Goal: Task Accomplishment & Management: Use online tool/utility

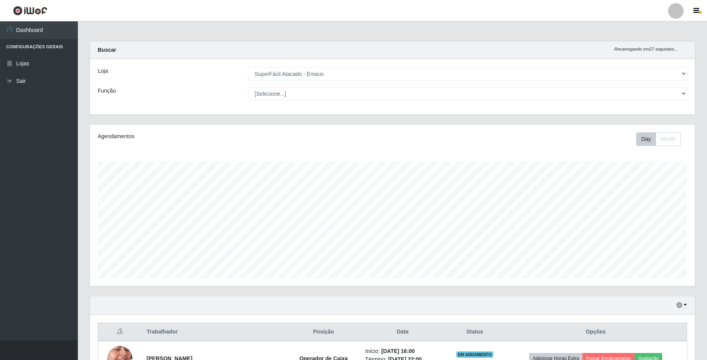
select select "407"
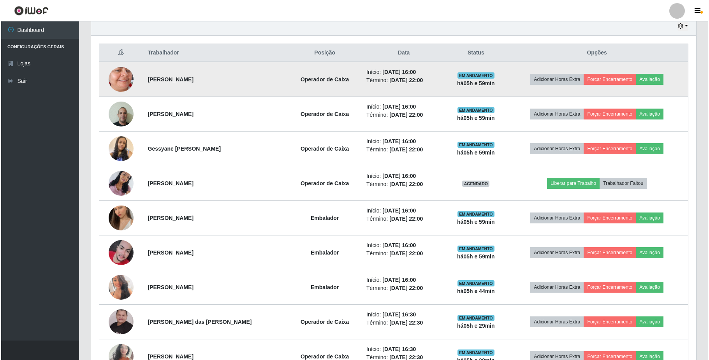
scroll to position [162, 604]
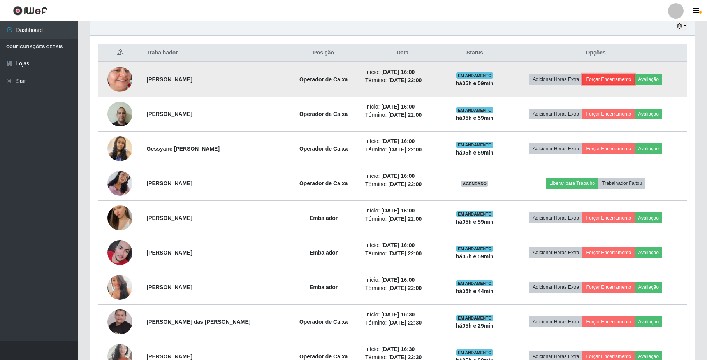
click at [604, 85] on button "Forçar Encerramento" at bounding box center [608, 79] width 52 height 11
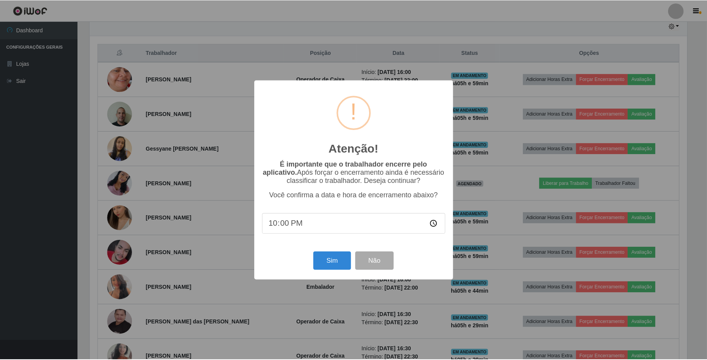
scroll to position [162, 599]
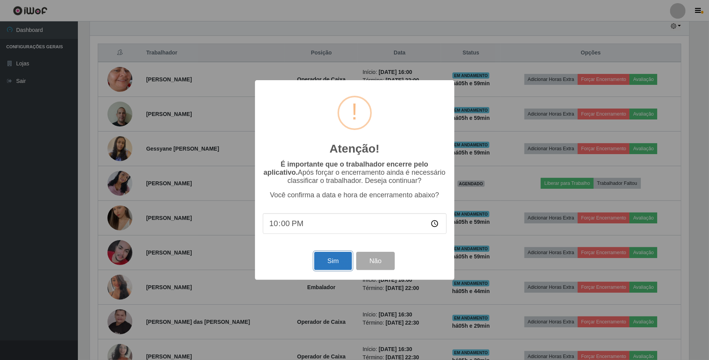
click at [337, 269] on button "Sim" at bounding box center [333, 261] width 38 height 18
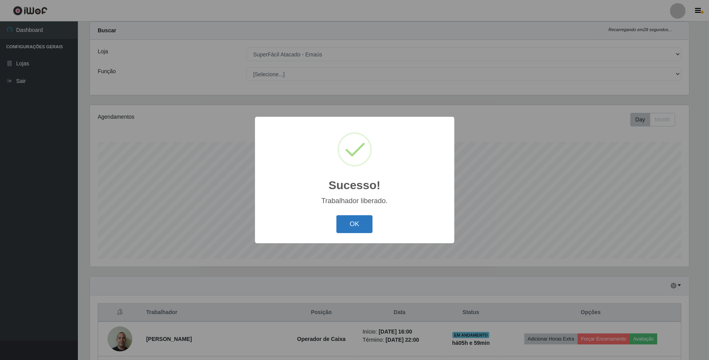
click at [350, 225] on button "OK" at bounding box center [354, 224] width 36 height 18
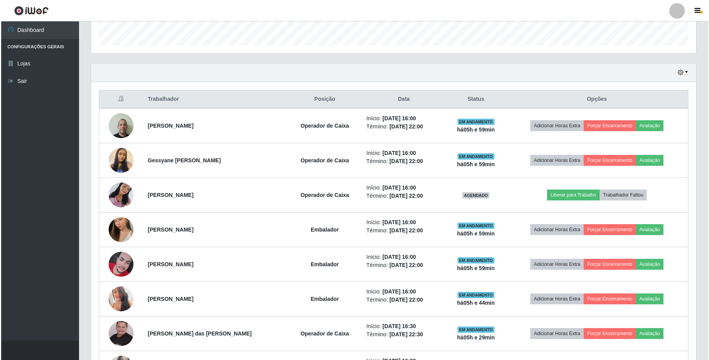
scroll to position [227, 0]
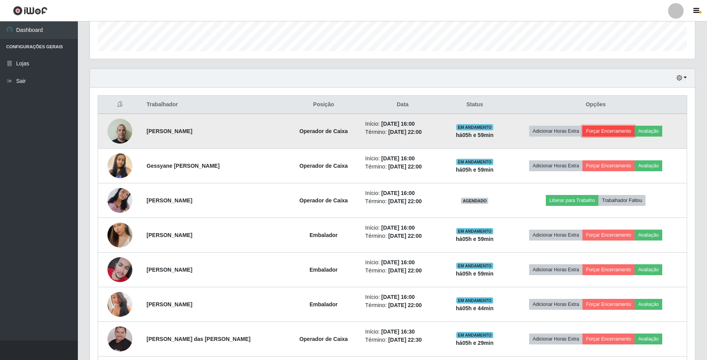
click at [605, 133] on button "Forçar Encerramento" at bounding box center [608, 131] width 52 height 11
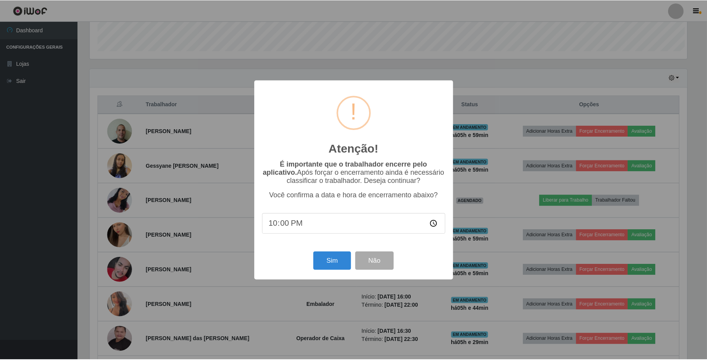
scroll to position [162, 599]
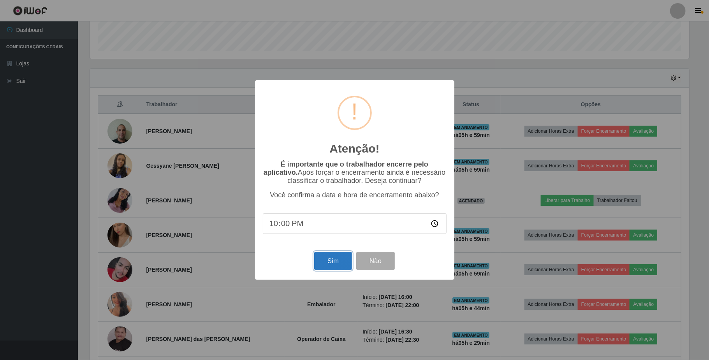
click at [337, 263] on button "Sim" at bounding box center [333, 261] width 38 height 18
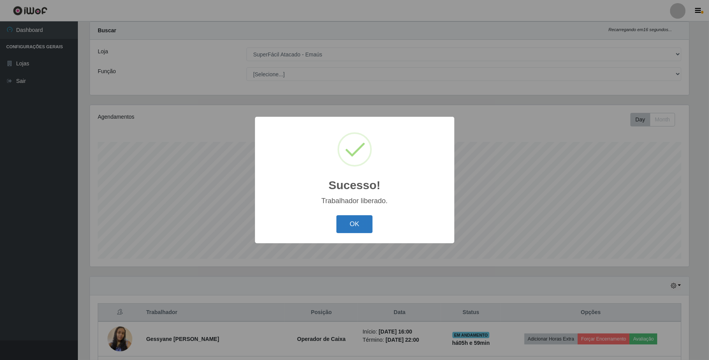
click at [350, 221] on button "OK" at bounding box center [354, 224] width 36 height 18
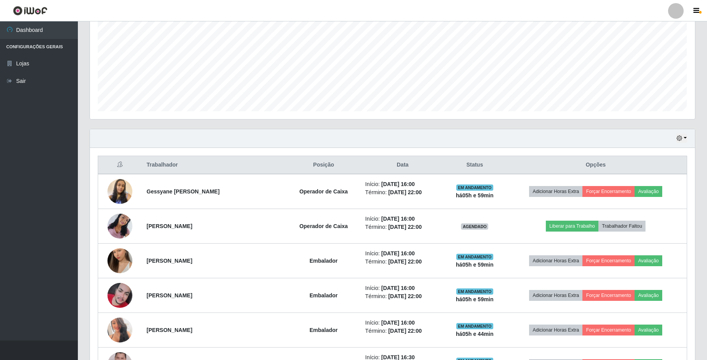
scroll to position [175, 0]
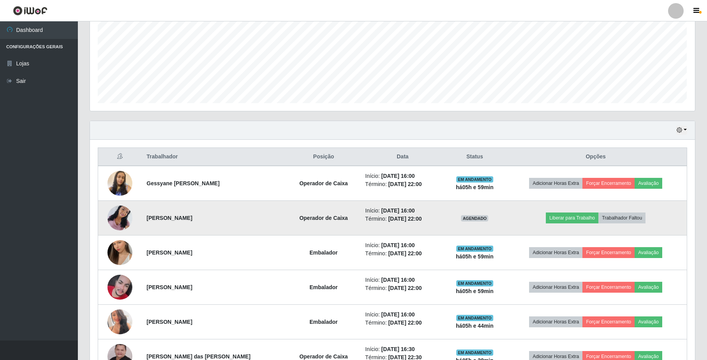
click at [118, 224] on img at bounding box center [119, 217] width 25 height 33
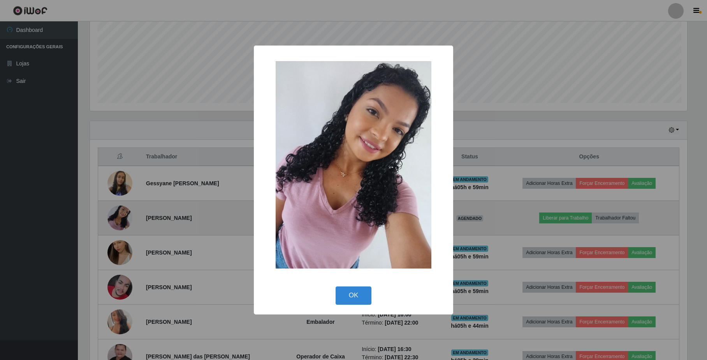
scroll to position [162, 599]
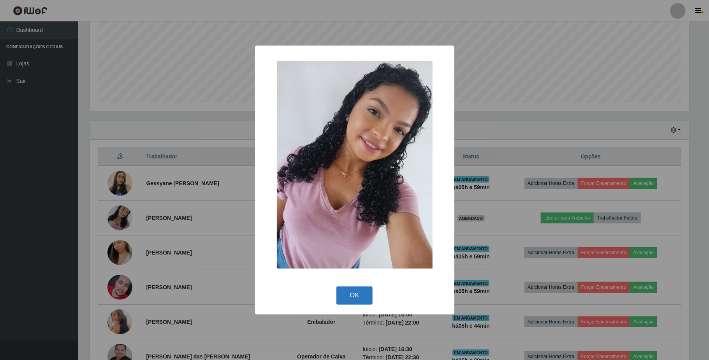
click at [364, 292] on button "OK" at bounding box center [354, 295] width 36 height 18
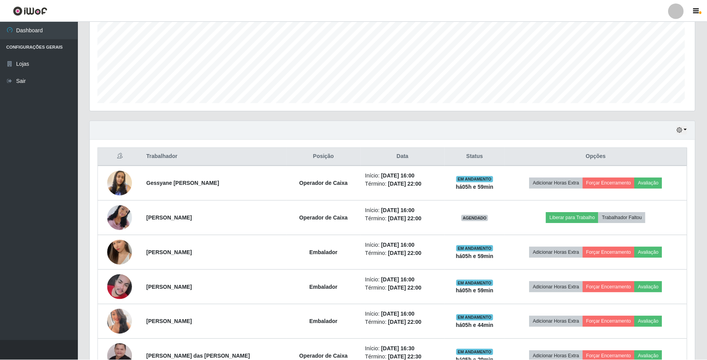
scroll to position [0, 0]
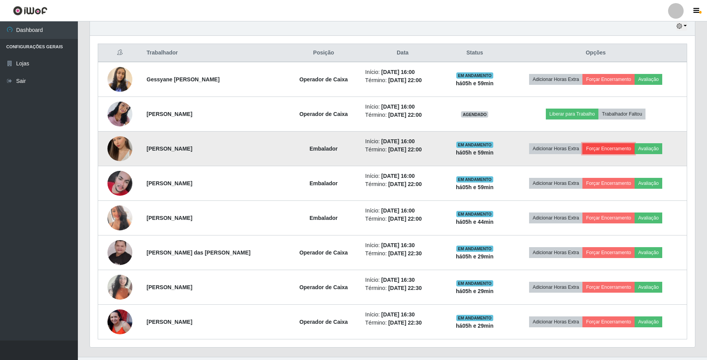
click at [608, 151] on button "Forçar Encerramento" at bounding box center [608, 148] width 52 height 11
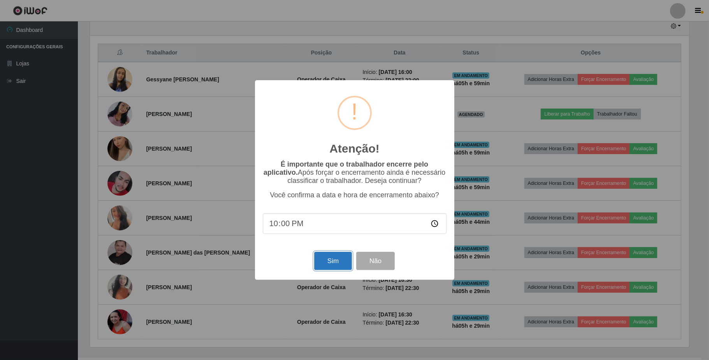
drag, startPoint x: 321, startPoint y: 265, endPoint x: 325, endPoint y: 265, distance: 4.3
click at [322, 265] on button "Sim" at bounding box center [333, 261] width 38 height 18
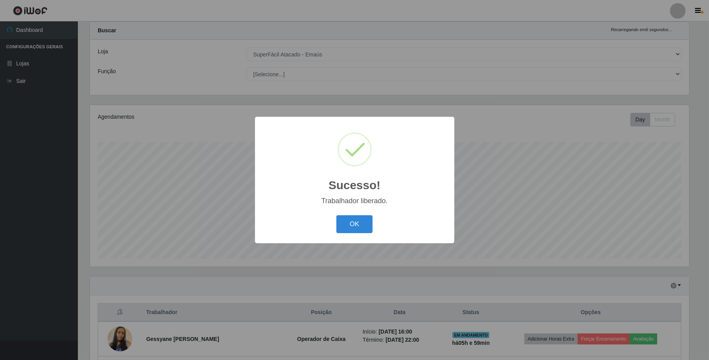
click at [354, 211] on div "Sucesso! × Trabalhador liberado. OK Cancel" at bounding box center [354, 180] width 199 height 126
click at [353, 217] on button "OK" at bounding box center [354, 224] width 36 height 18
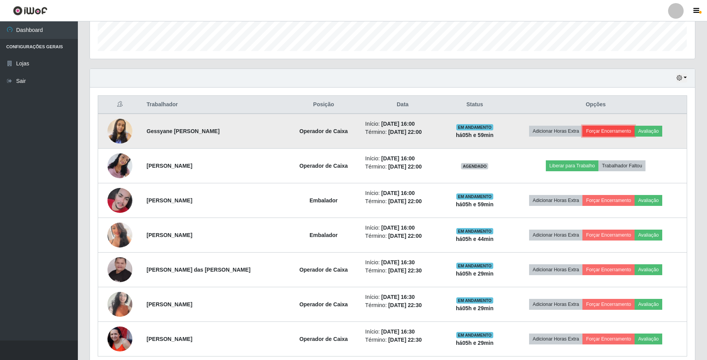
click at [615, 134] on button "Forçar Encerramento" at bounding box center [608, 131] width 52 height 11
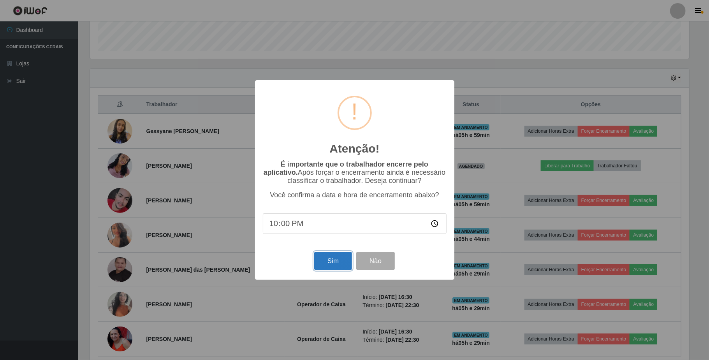
click at [320, 260] on button "Sim" at bounding box center [333, 261] width 38 height 18
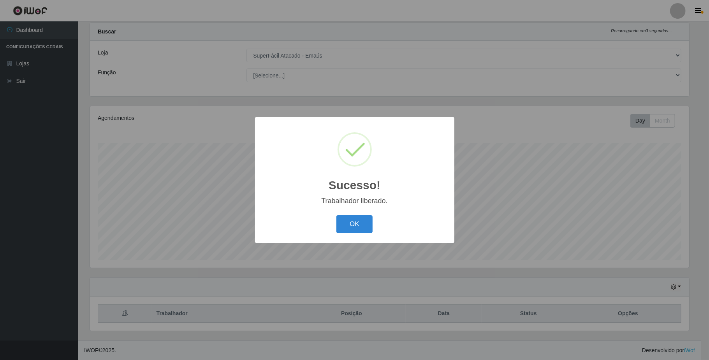
click at [350, 213] on div "OK Cancel" at bounding box center [355, 224] width 184 height 22
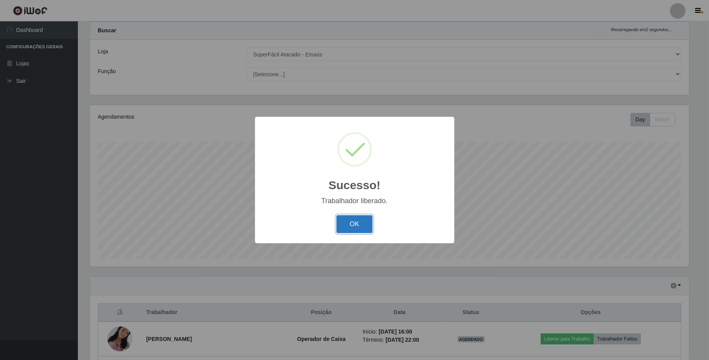
click at [348, 221] on button "OK" at bounding box center [354, 224] width 36 height 18
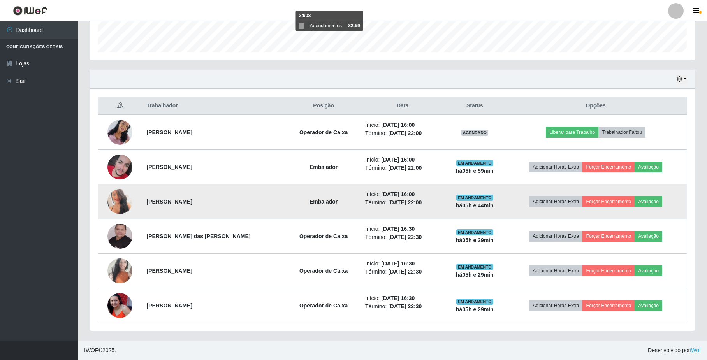
click at [118, 204] on img at bounding box center [119, 201] width 25 height 35
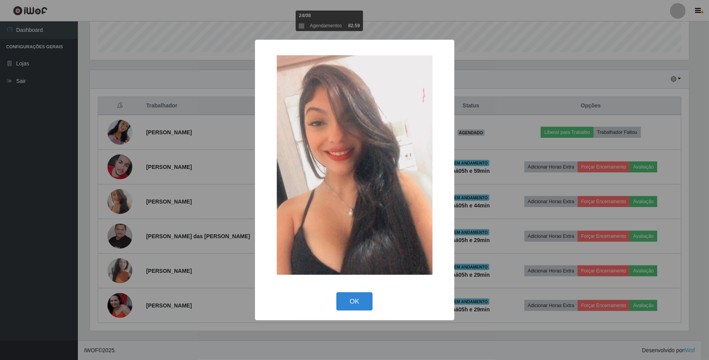
drag, startPoint x: 360, startPoint y: 302, endPoint x: 358, endPoint y: 285, distance: 17.6
click at [360, 302] on button "OK" at bounding box center [354, 301] width 36 height 18
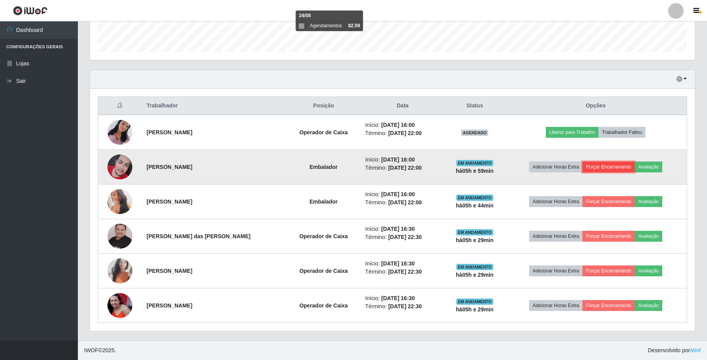
click at [600, 169] on button "Forçar Encerramento" at bounding box center [608, 167] width 52 height 11
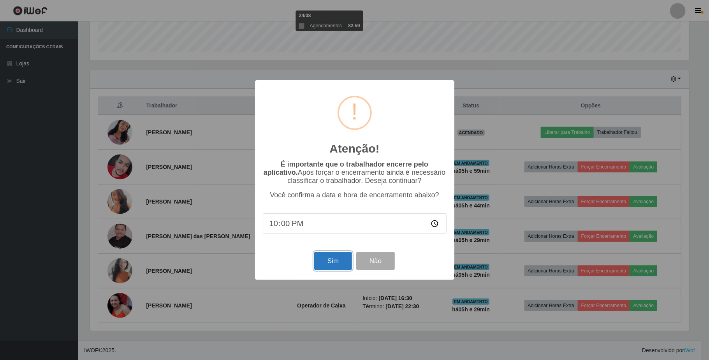
click at [337, 270] on button "Sim" at bounding box center [333, 261] width 38 height 18
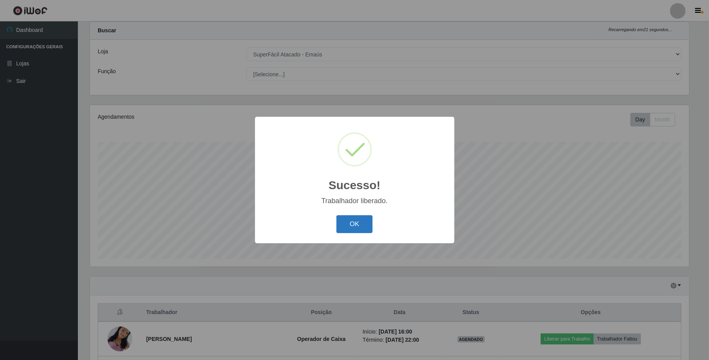
click at [341, 216] on button "OK" at bounding box center [354, 224] width 36 height 18
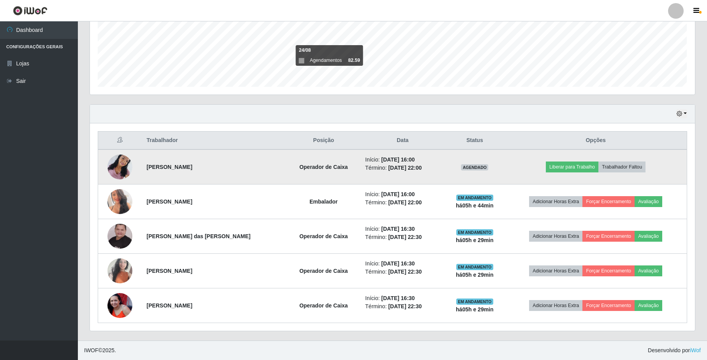
click at [123, 163] on img at bounding box center [119, 166] width 25 height 33
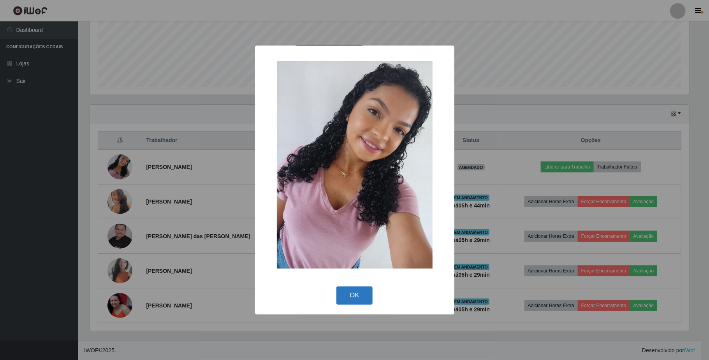
click at [366, 298] on button "OK" at bounding box center [354, 295] width 36 height 18
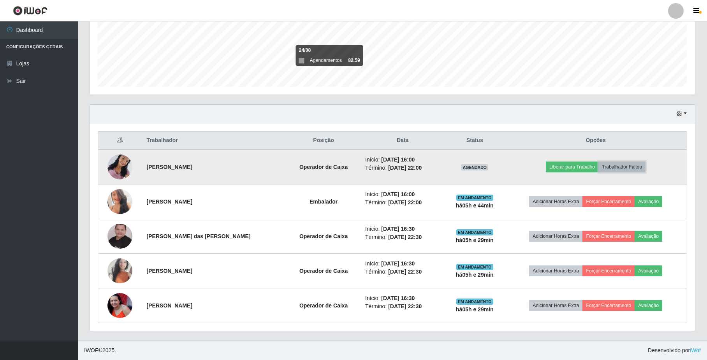
click at [625, 164] on button "Trabalhador Faltou" at bounding box center [621, 167] width 47 height 11
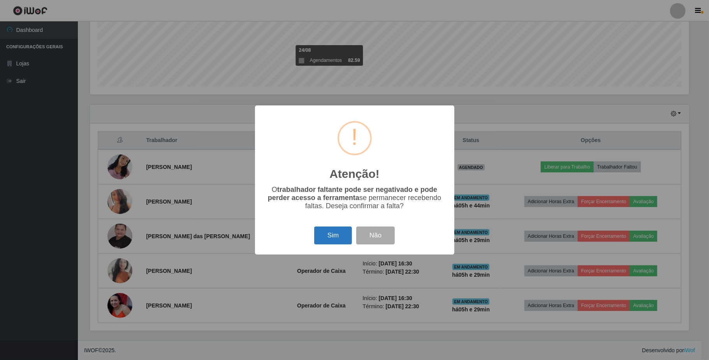
click at [336, 237] on button "Sim" at bounding box center [333, 236] width 38 height 18
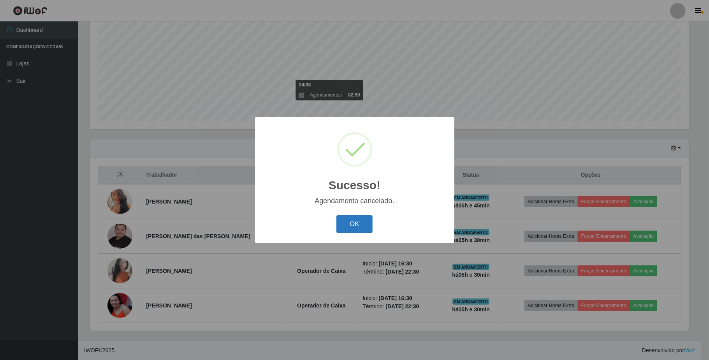
click at [348, 224] on button "OK" at bounding box center [354, 224] width 36 height 18
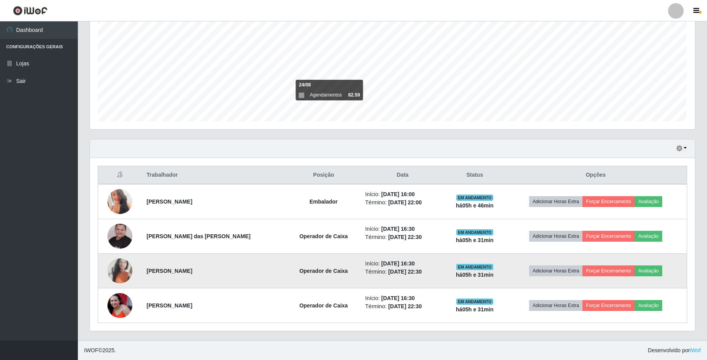
click at [125, 273] on img at bounding box center [119, 270] width 25 height 33
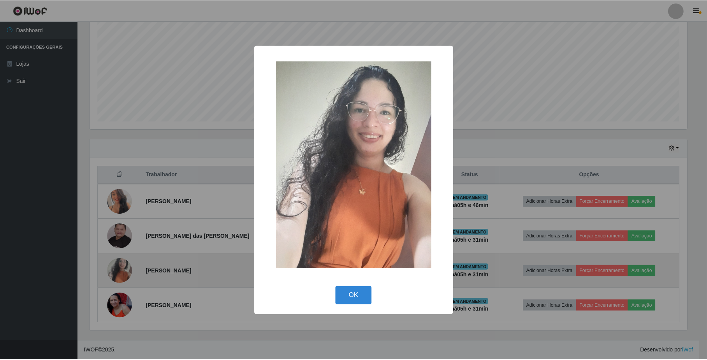
scroll to position [162, 599]
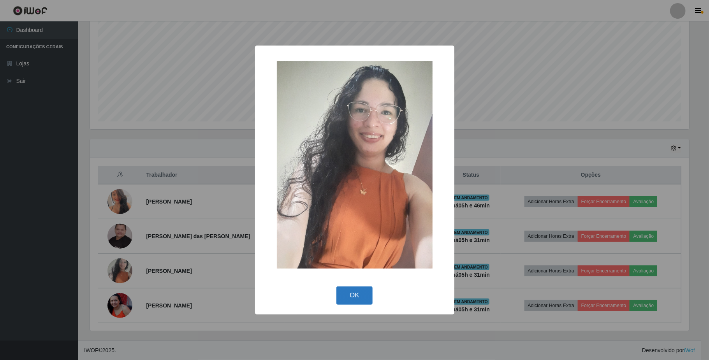
click at [357, 297] on button "OK" at bounding box center [354, 295] width 36 height 18
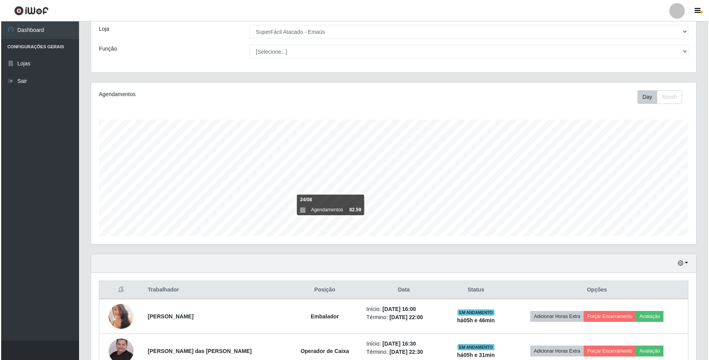
scroll to position [159, 0]
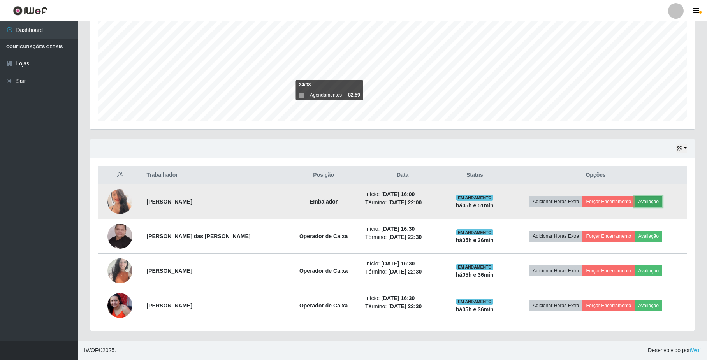
click at [644, 205] on button "Avaliação" at bounding box center [648, 201] width 28 height 11
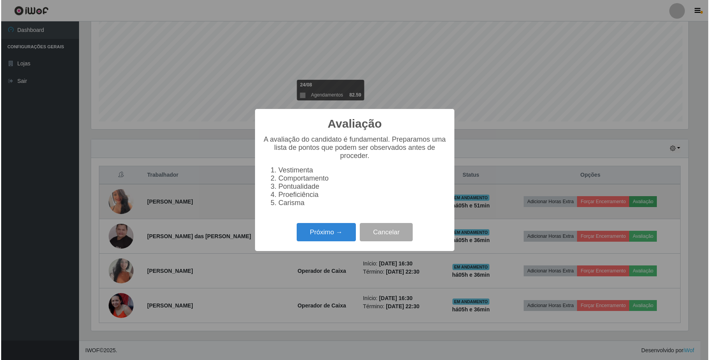
scroll to position [162, 599]
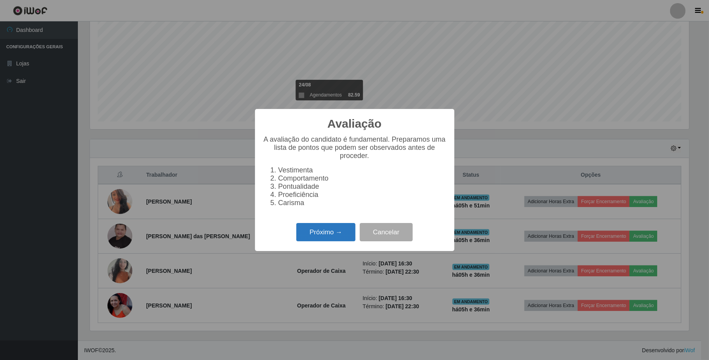
click at [343, 229] on button "Próximo →" at bounding box center [325, 232] width 59 height 18
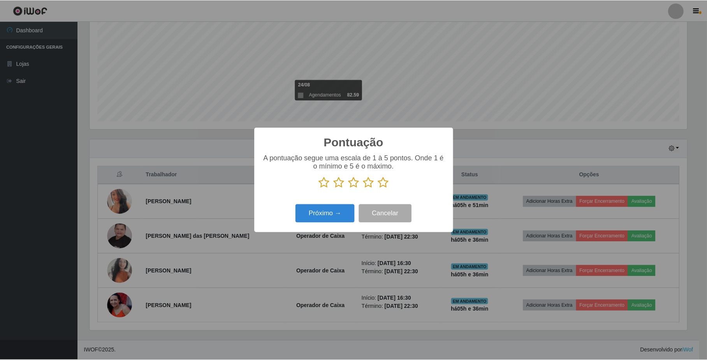
scroll to position [389044, 388607]
click at [313, 220] on button "Próximo →" at bounding box center [325, 213] width 59 height 18
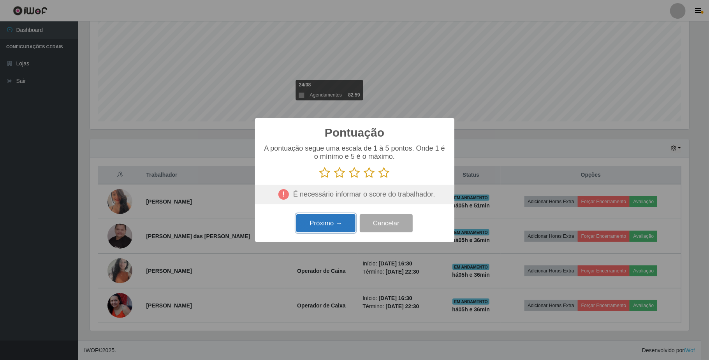
click at [321, 220] on button "Próximo →" at bounding box center [325, 223] width 59 height 18
click at [377, 223] on button "Cancelar" at bounding box center [386, 223] width 53 height 18
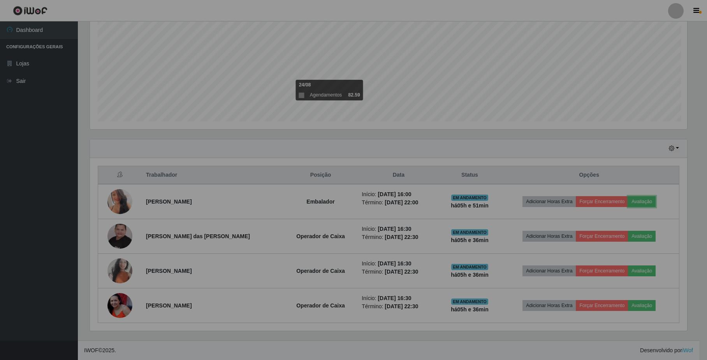
scroll to position [162, 604]
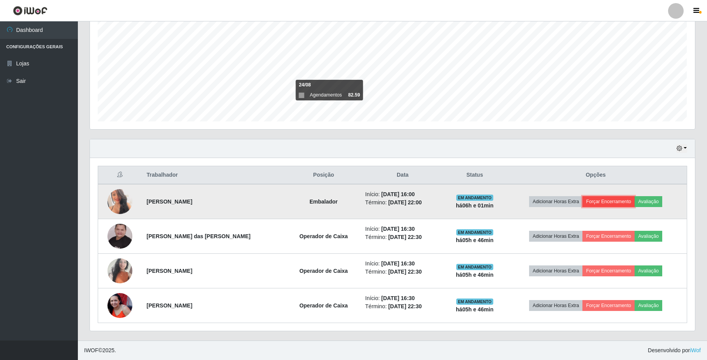
click at [597, 206] on button "Forçar Encerramento" at bounding box center [608, 201] width 52 height 11
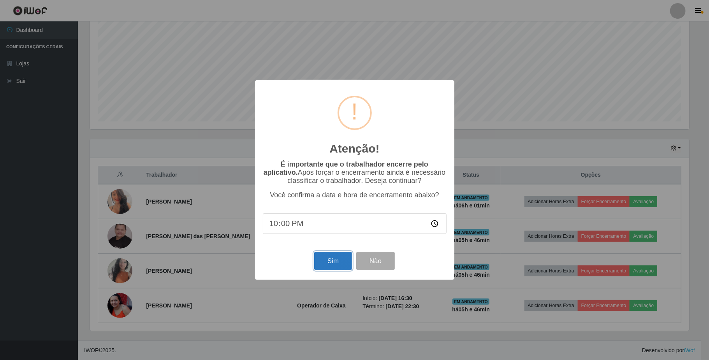
click at [335, 259] on button "Sim" at bounding box center [333, 261] width 38 height 18
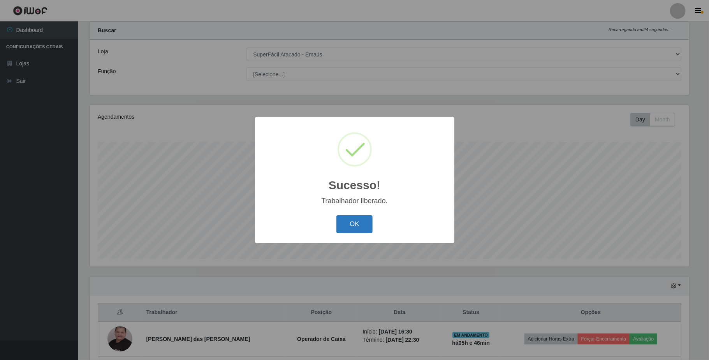
click at [357, 225] on button "OK" at bounding box center [354, 224] width 36 height 18
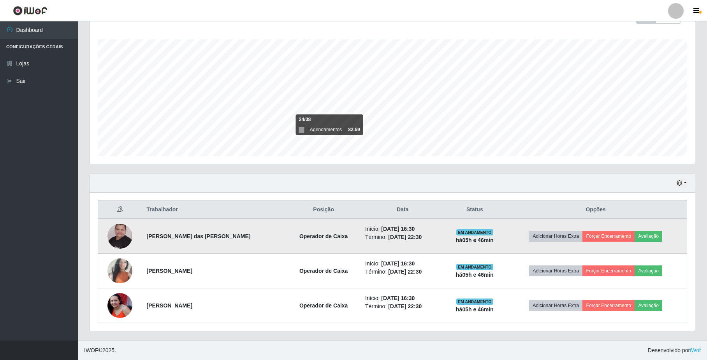
scroll to position [123, 0]
click at [613, 240] on button "Forçar Encerramento" at bounding box center [608, 236] width 52 height 11
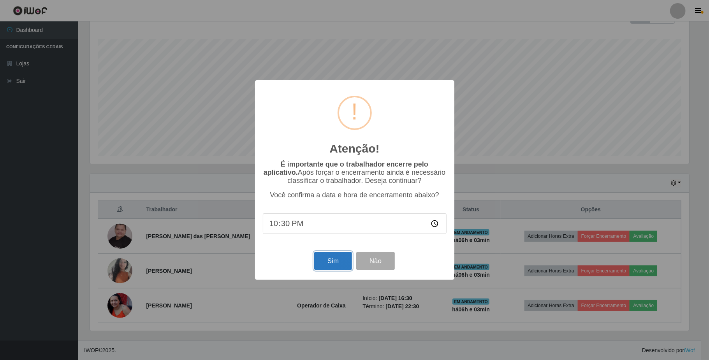
click at [338, 263] on button "Sim" at bounding box center [333, 261] width 38 height 18
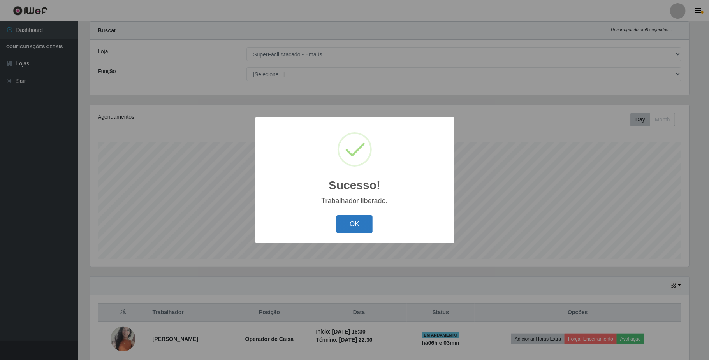
click at [344, 220] on button "OK" at bounding box center [354, 224] width 36 height 18
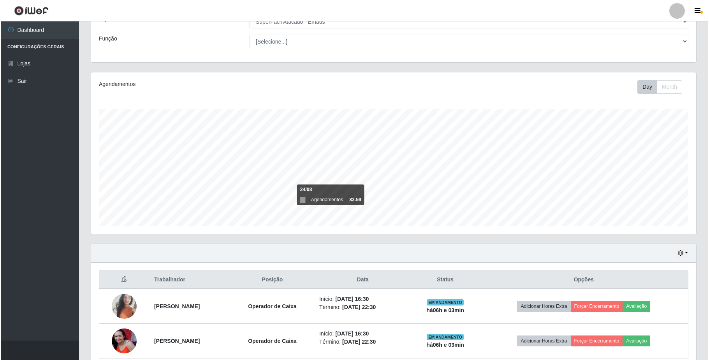
scroll to position [162, 604]
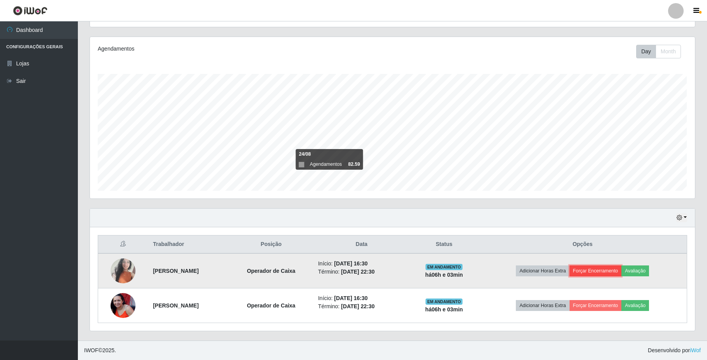
click at [595, 270] on button "Forçar Encerramento" at bounding box center [595, 270] width 52 height 11
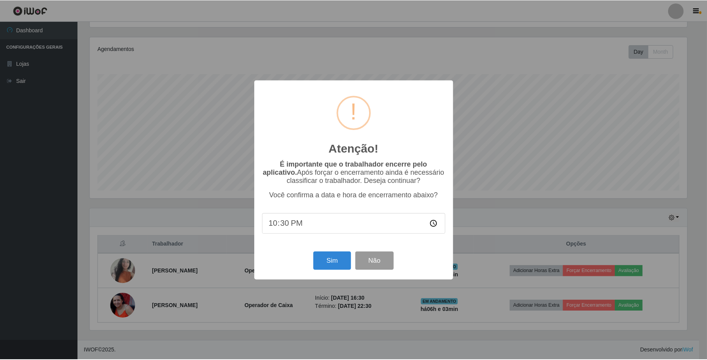
scroll to position [162, 599]
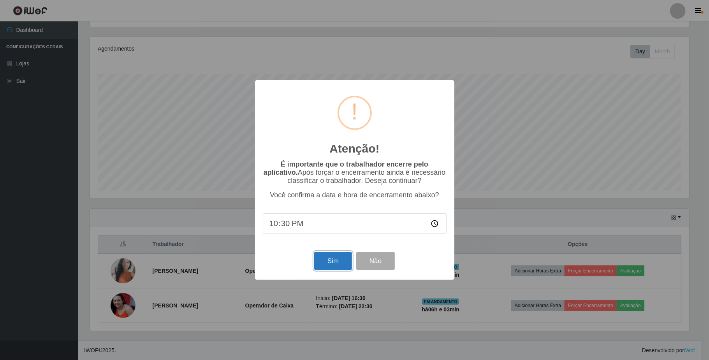
click at [334, 258] on button "Sim" at bounding box center [333, 261] width 38 height 18
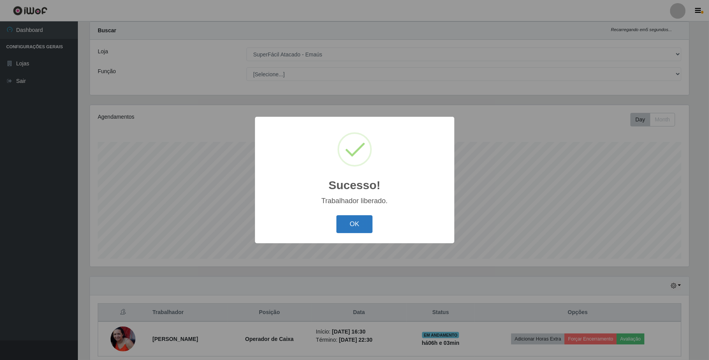
click at [353, 230] on button "OK" at bounding box center [354, 224] width 36 height 18
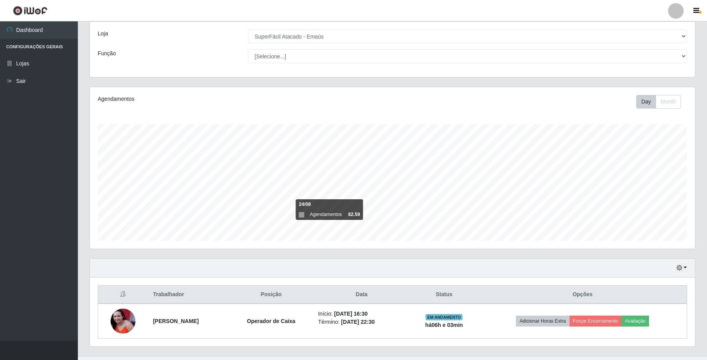
scroll to position [54, 0]
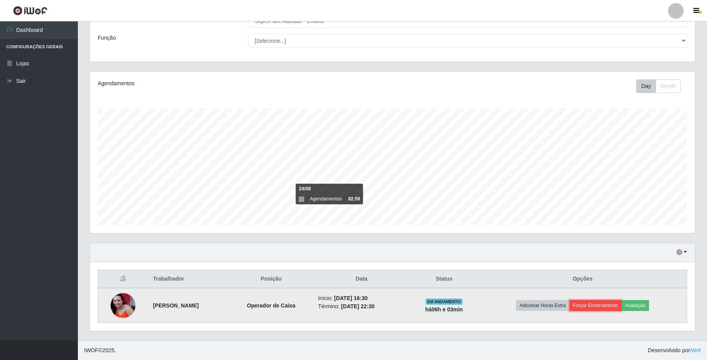
click at [604, 306] on button "Forçar Encerramento" at bounding box center [595, 305] width 52 height 11
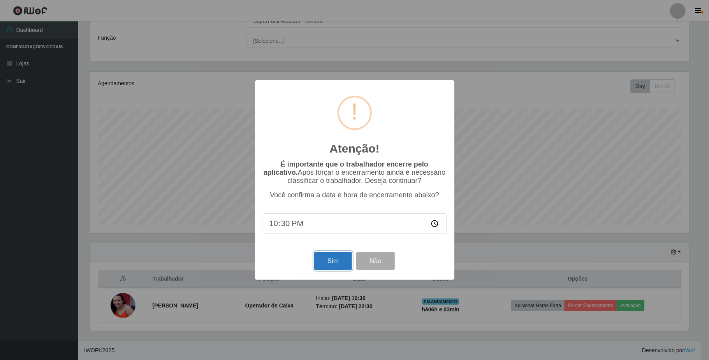
click at [318, 263] on button "Sim" at bounding box center [333, 261] width 38 height 18
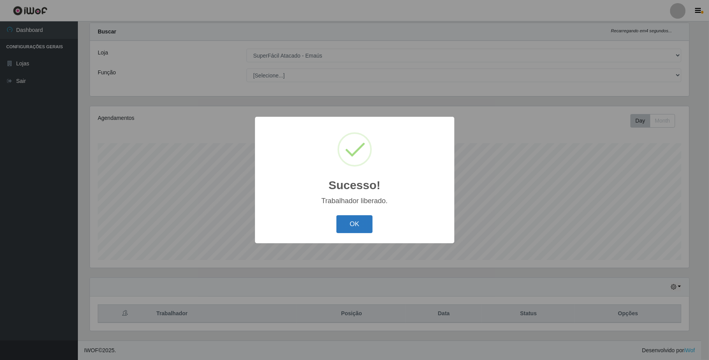
click at [363, 218] on button "OK" at bounding box center [354, 224] width 36 height 18
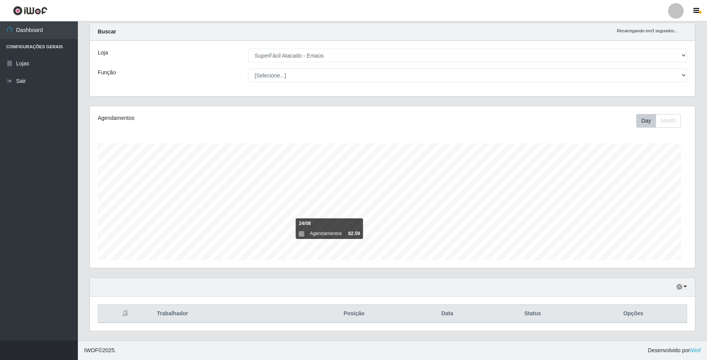
scroll to position [162, 604]
